Goal: Information Seeking & Learning: Learn about a topic

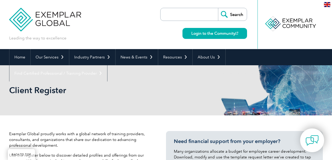
select select "Saudi Arabia"
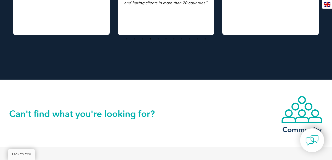
scroll to position [787, 0]
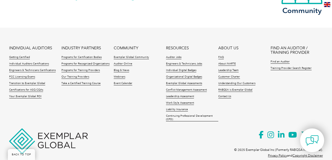
scroll to position [515, 0]
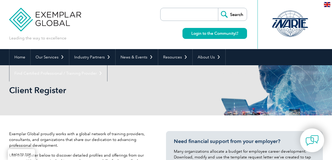
select select "Saudi Arabia"
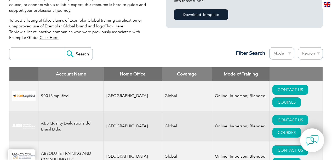
scroll to position [157, 0]
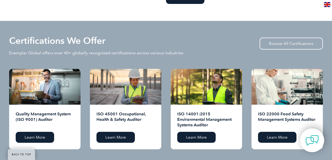
scroll to position [520, 0]
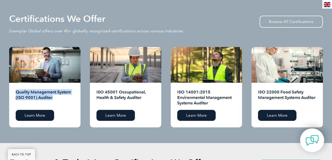
drag, startPoint x: 56, startPoint y: 98, endPoint x: 16, endPoint y: 89, distance: 40.9
click at [16, 89] on h2 "Quality Management System (ISO 9001) Auditor" at bounding box center [45, 97] width 58 height 17
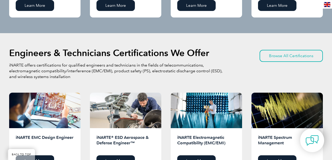
scroll to position [625, 0]
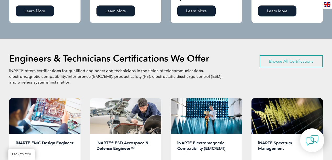
click at [289, 62] on link "Browse All Certifications" at bounding box center [291, 61] width 63 height 12
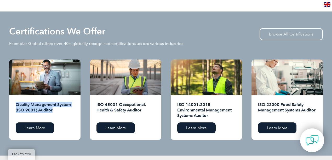
scroll to position [503, 0]
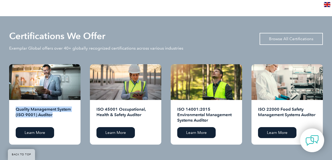
click at [299, 37] on link "Browse All Certifications" at bounding box center [291, 39] width 63 height 12
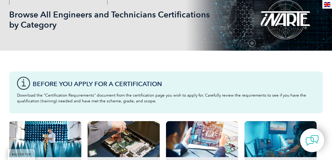
scroll to position [70, 0]
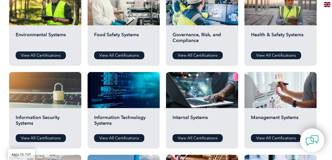
scroll to position [209, 0]
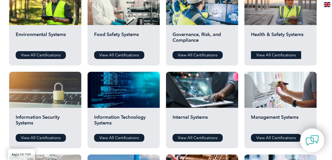
click at [278, 55] on link "View All Certifications" at bounding box center [276, 55] width 50 height 8
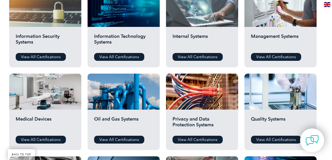
scroll to position [296, 0]
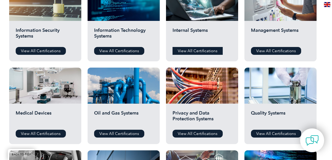
click at [210, 52] on link "View All Certifications" at bounding box center [198, 51] width 50 height 8
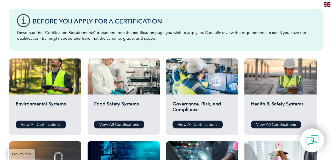
scroll to position [139, 0]
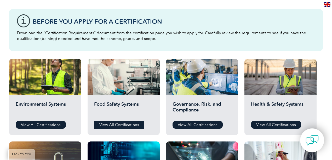
click at [132, 126] on link "View All Certifications" at bounding box center [119, 125] width 50 height 8
click at [47, 104] on h2 "Environmental Systems" at bounding box center [45, 109] width 59 height 16
click at [40, 123] on link "View All Certifications" at bounding box center [41, 125] width 50 height 8
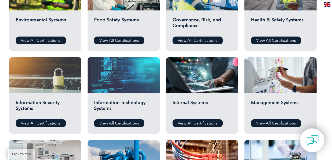
scroll to position [227, 0]
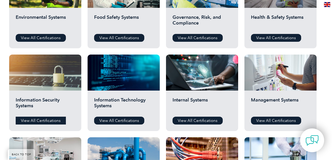
click at [43, 120] on link "View All Certifications" at bounding box center [41, 121] width 50 height 8
click at [119, 120] on link "View All Certifications" at bounding box center [119, 121] width 50 height 8
click at [197, 120] on link "View All Certifications" at bounding box center [198, 121] width 50 height 8
click at [291, 119] on link "View All Certifications" at bounding box center [276, 121] width 50 height 8
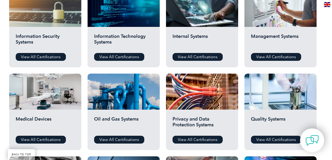
scroll to position [296, 0]
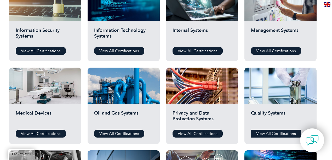
click at [276, 134] on link "View All Certifications" at bounding box center [276, 134] width 50 height 8
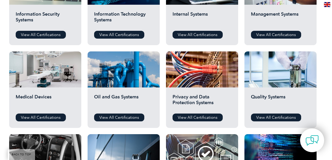
scroll to position [366, 0]
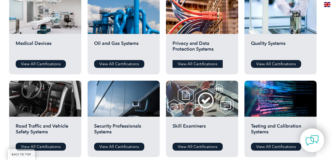
click at [202, 65] on link "View All Certifications" at bounding box center [198, 64] width 50 height 8
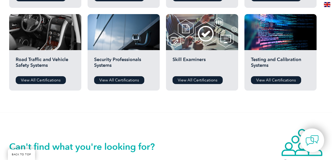
scroll to position [453, 0]
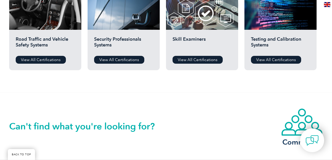
click at [266, 53] on div "Testing and Calibration Systems View All Certifications" at bounding box center [281, 50] width 72 height 41
click at [266, 57] on link "View All Certifications" at bounding box center [276, 60] width 50 height 8
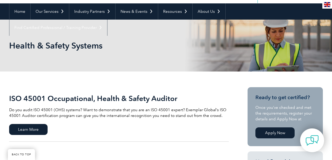
scroll to position [87, 0]
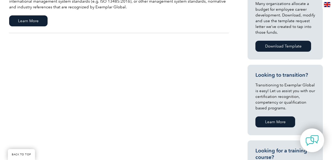
scroll to position [174, 0]
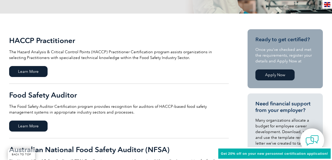
scroll to position [105, 0]
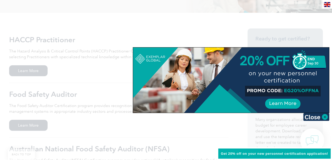
click at [107, 84] on div at bounding box center [166, 80] width 332 height 160
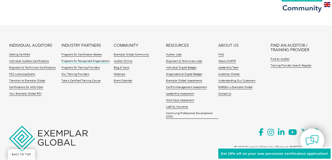
scroll to position [499, 0]
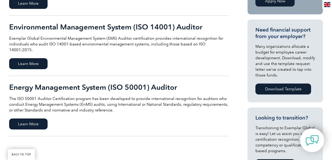
scroll to position [174, 0]
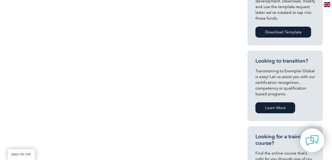
scroll to position [192, 0]
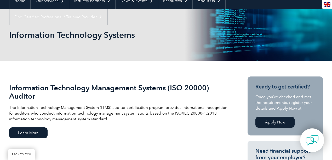
scroll to position [87, 0]
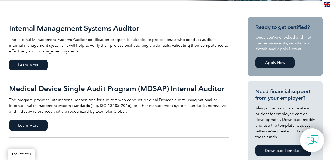
scroll to position [105, 0]
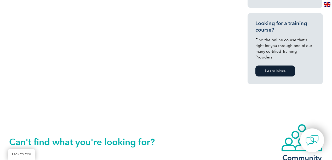
scroll to position [349, 0]
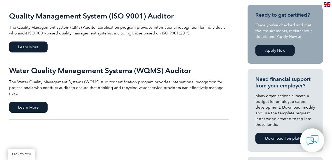
scroll to position [139, 0]
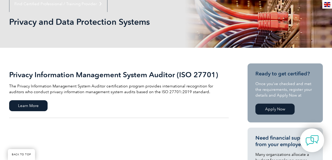
scroll to position [70, 0]
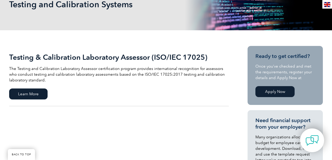
scroll to position [105, 0]
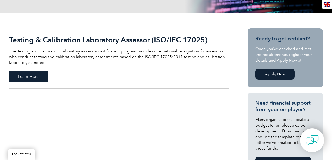
click at [36, 77] on span "Learn More" at bounding box center [28, 76] width 38 height 11
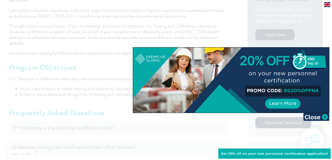
scroll to position [192, 0]
click at [165, 124] on div at bounding box center [166, 80] width 332 height 160
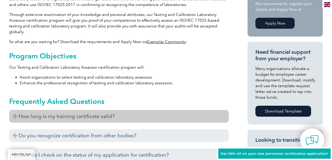
scroll to position [209, 0]
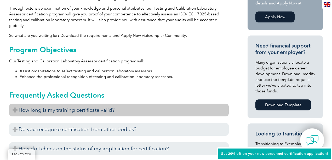
click at [103, 107] on h3 "How long is my training certificate valid?" at bounding box center [119, 110] width 220 height 13
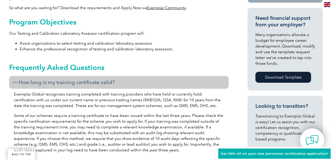
scroll to position [262, 0]
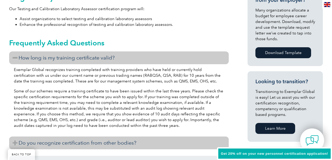
click at [92, 139] on h3 "Do you recognize certification from other bodies?" at bounding box center [119, 143] width 220 height 13
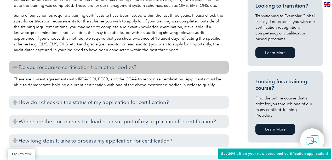
scroll to position [349, 0]
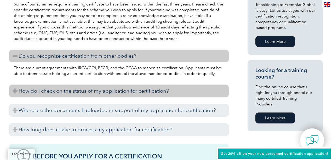
click at [42, 85] on h3 "How do I check on the status of my application for certification?" at bounding box center [119, 91] width 220 height 13
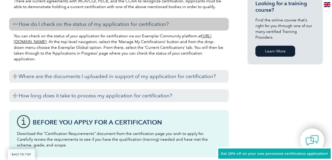
scroll to position [418, 0]
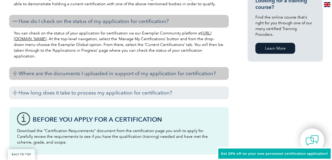
click at [67, 71] on h3 "Where are the documents I uploaded in support of my application for certificati…" at bounding box center [119, 73] width 220 height 13
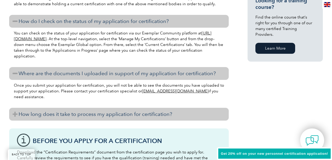
click at [81, 113] on h3 "How long does it take to process my application for certification?" at bounding box center [119, 114] width 220 height 13
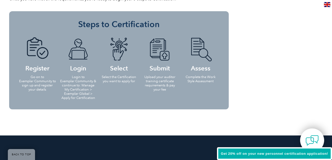
scroll to position [628, 0]
